Goal: Task Accomplishment & Management: Manage account settings

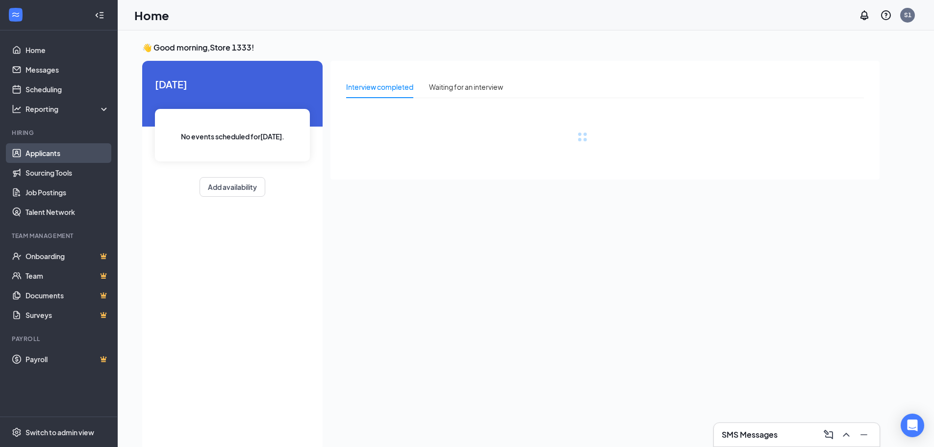
click at [41, 147] on link "Applicants" at bounding box center [67, 153] width 84 height 20
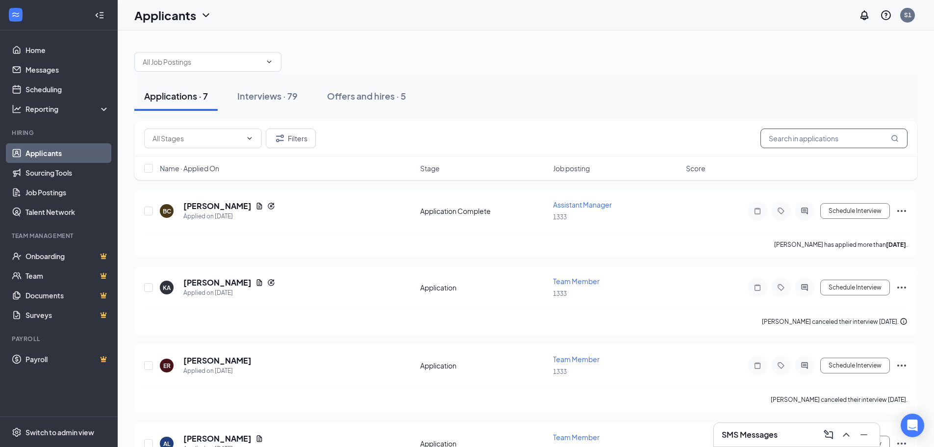
click at [780, 139] on input "text" at bounding box center [833, 138] width 147 height 20
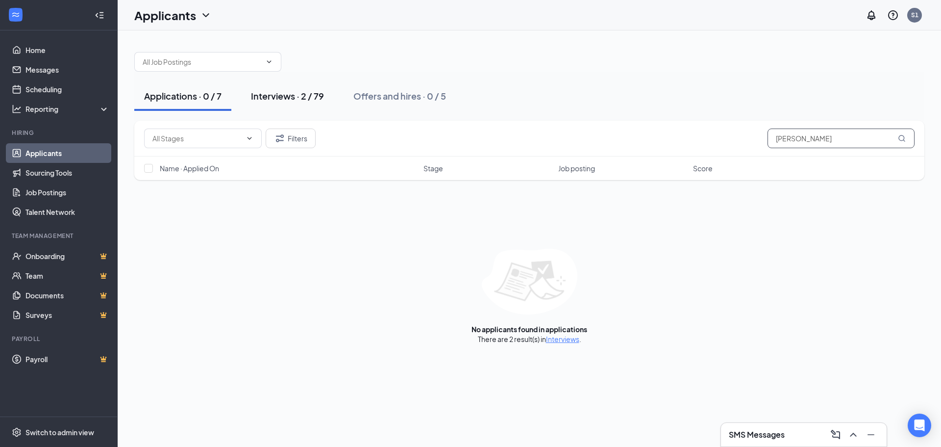
type input "[PERSON_NAME]"
click at [265, 98] on div "Interviews · 2 / 79" at bounding box center [287, 96] width 73 height 12
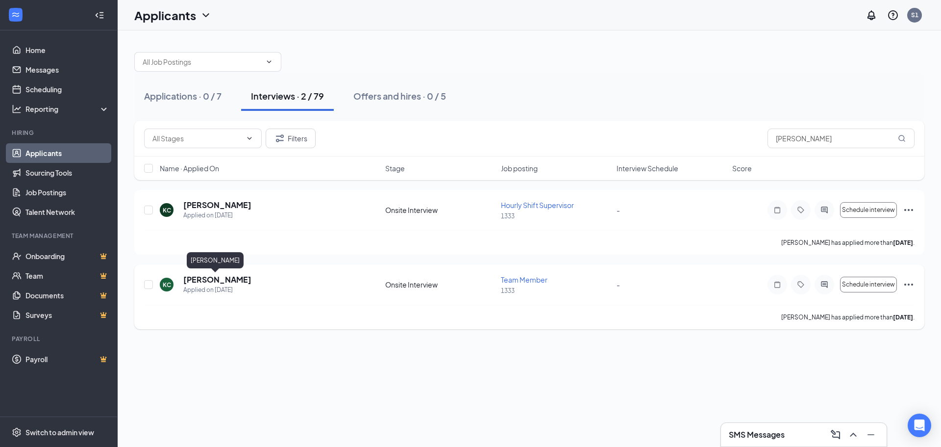
click at [220, 281] on h5 "[PERSON_NAME]" at bounding box center [217, 279] width 68 height 11
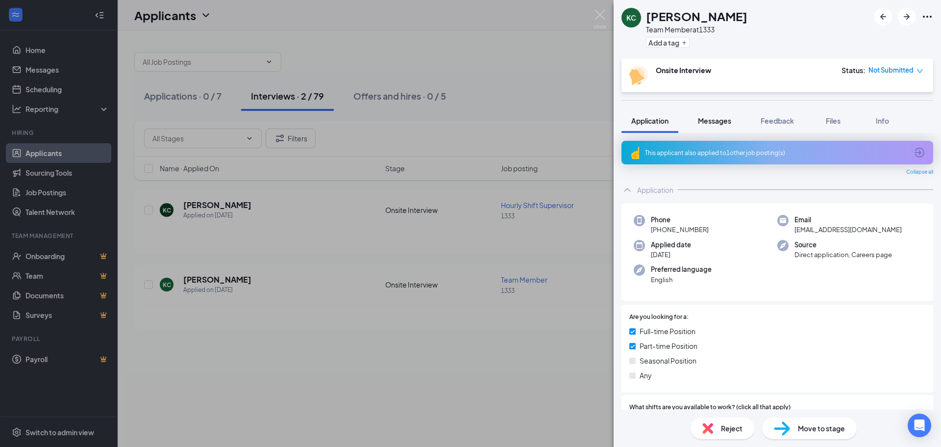
click at [720, 121] on span "Messages" at bounding box center [714, 120] width 33 height 9
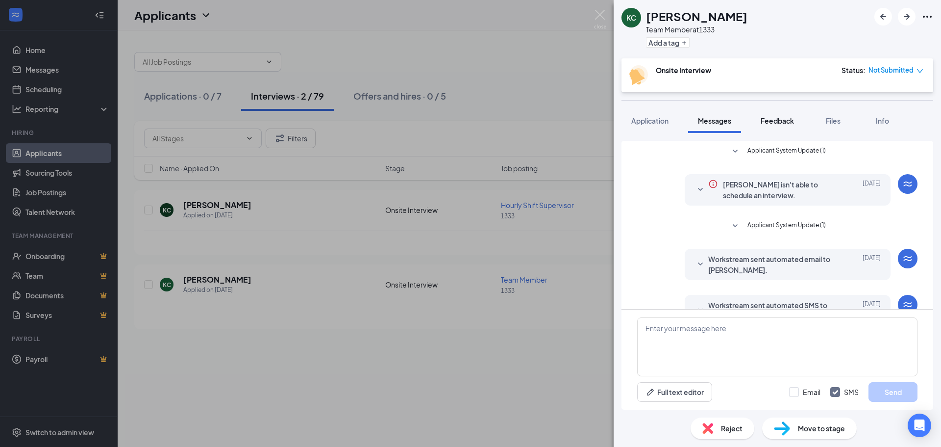
click at [783, 125] on div "Feedback" at bounding box center [777, 121] width 33 height 10
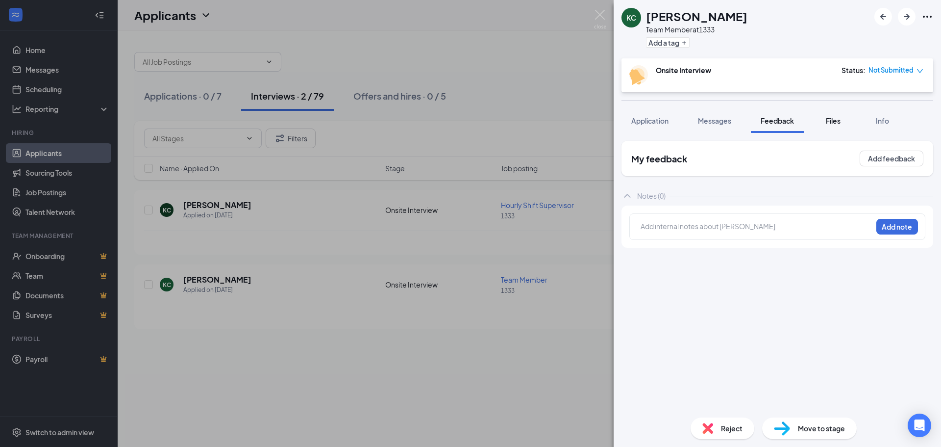
click at [827, 120] on span "Files" at bounding box center [833, 120] width 15 height 9
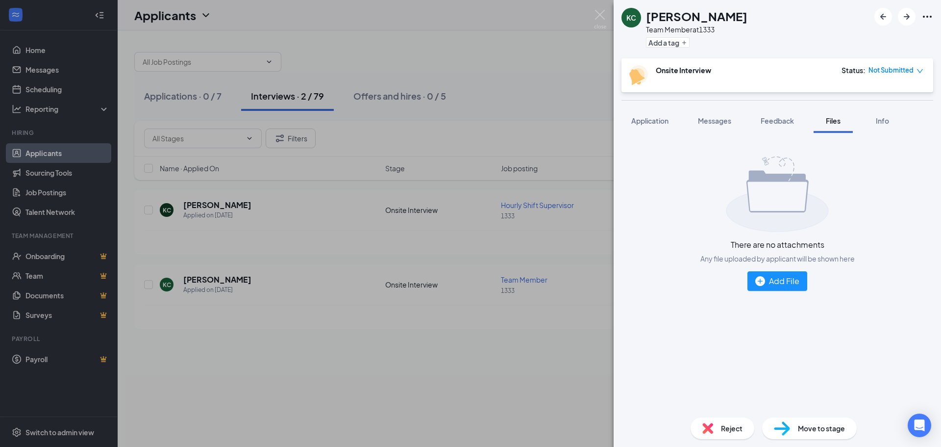
click at [502, 111] on div "[PERSON_NAME] [PERSON_NAME] Team Member at 1333 Add a tag Onsite Interview Stat…" at bounding box center [470, 223] width 941 height 447
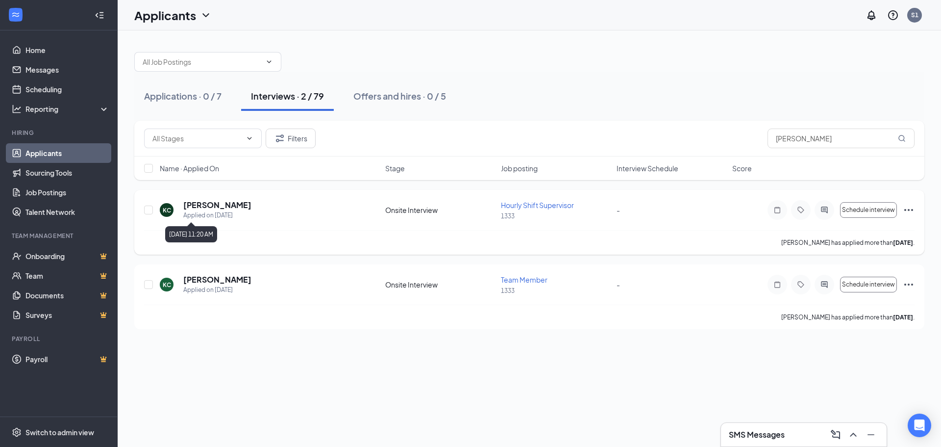
click at [201, 208] on h5 "[PERSON_NAME]" at bounding box center [217, 204] width 68 height 11
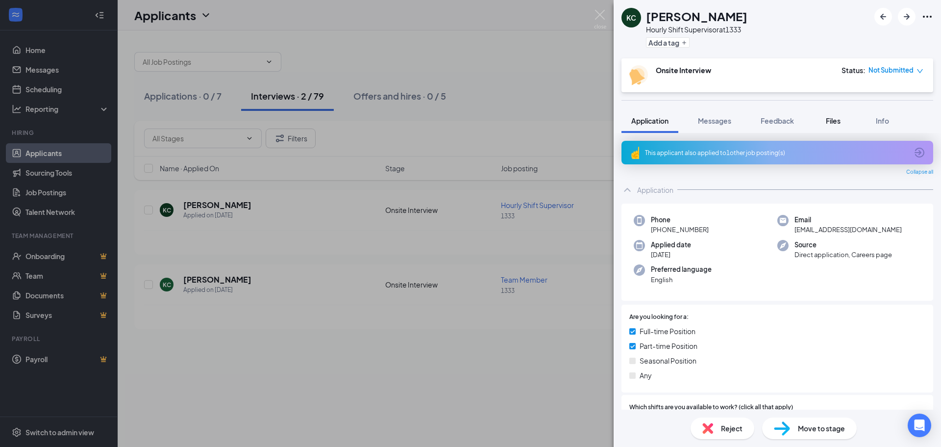
click at [845, 116] on button "Files" at bounding box center [833, 120] width 39 height 25
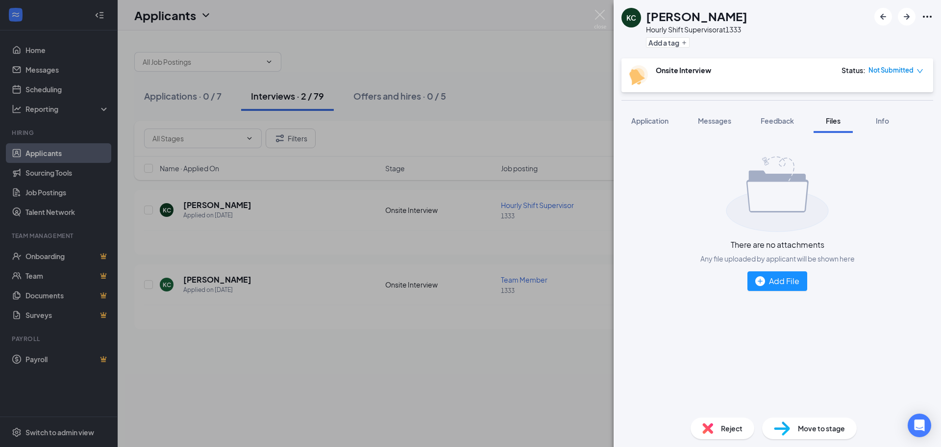
click at [540, 76] on div "[PERSON_NAME] [PERSON_NAME] Hourly Shift Supervisor at 1333 Add a tag Onsite In…" at bounding box center [470, 223] width 941 height 447
